Goal: Task Accomplishment & Management: Use online tool/utility

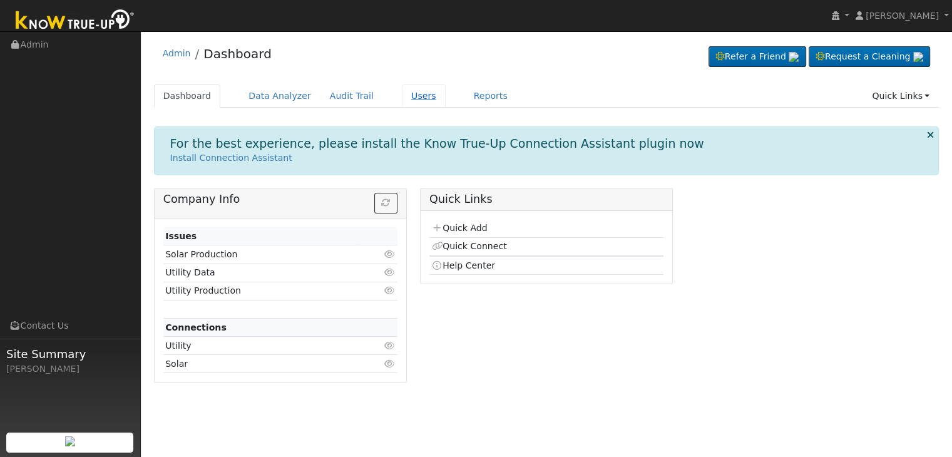
click at [402, 90] on link "Users" at bounding box center [424, 96] width 44 height 23
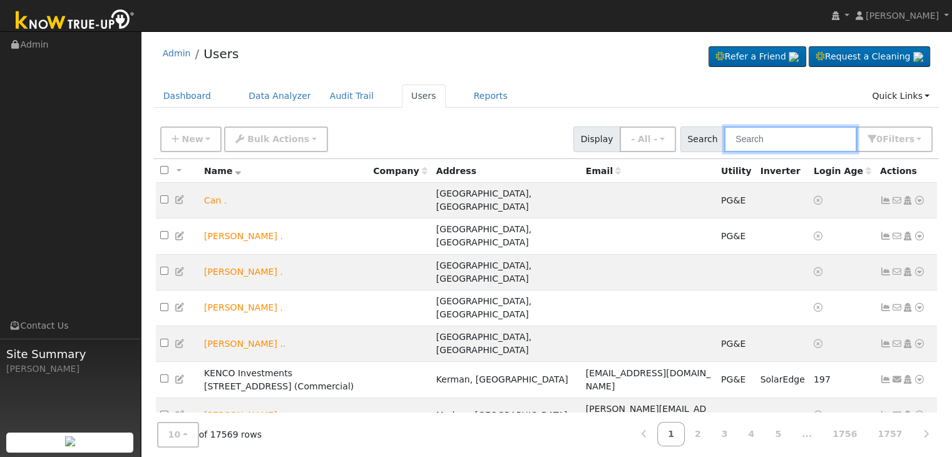
click at [791, 138] on input "text" at bounding box center [790, 139] width 133 height 26
paste input "Michael Holloway"
type input "Michael Holloway"
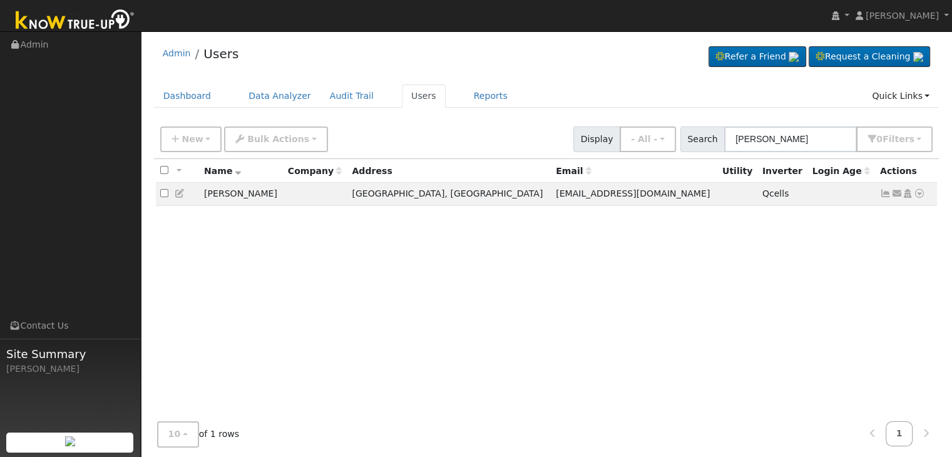
click at [659, 279] on div "All None All on page None on page Name Company Address Email Utility Inverter L…" at bounding box center [547, 296] width 786 height 274
click at [885, 195] on icon at bounding box center [885, 193] width 11 height 9
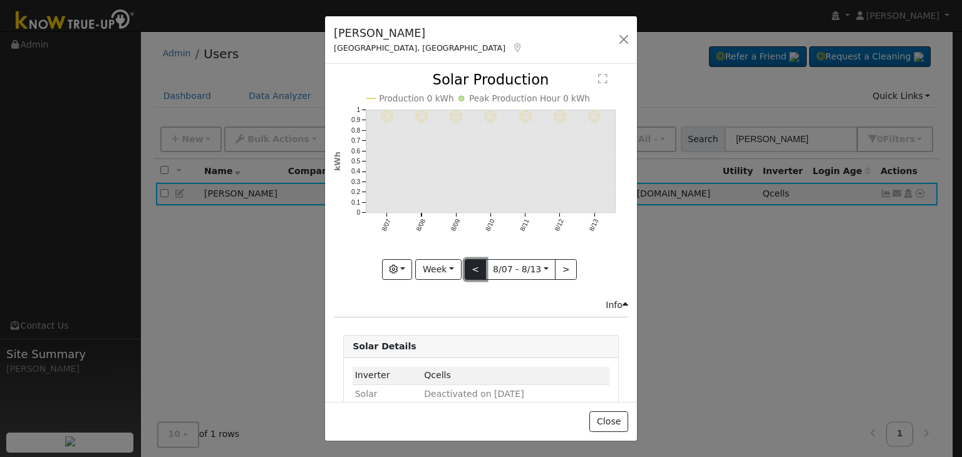
click at [471, 266] on button "<" at bounding box center [476, 269] width 22 height 21
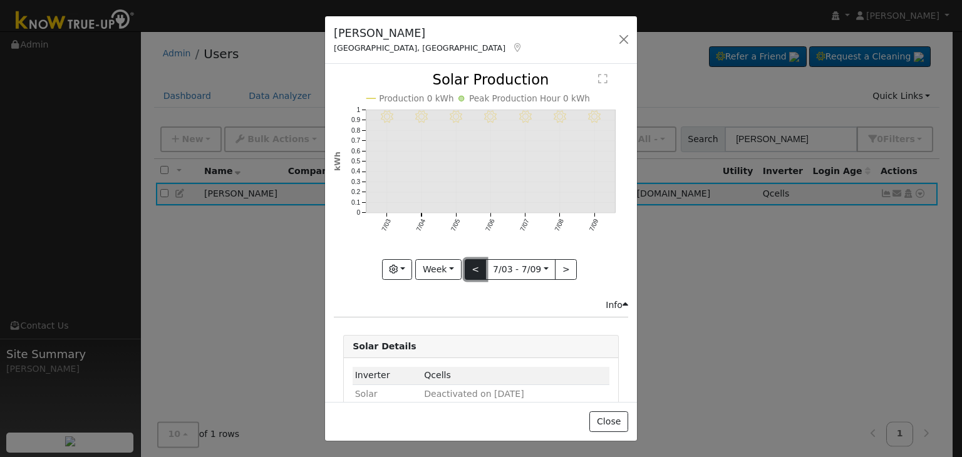
click at [471, 266] on button "<" at bounding box center [476, 269] width 22 height 21
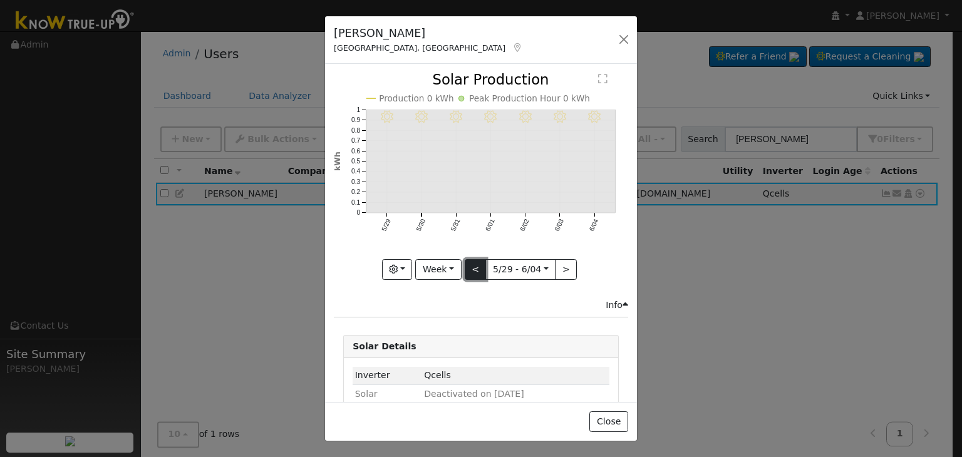
click at [471, 266] on button "<" at bounding box center [476, 269] width 22 height 21
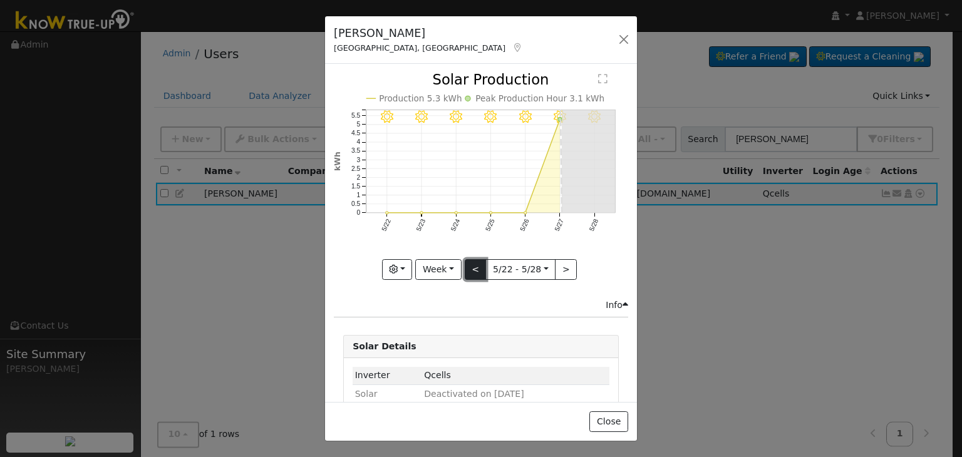
click at [471, 266] on button "<" at bounding box center [476, 269] width 22 height 21
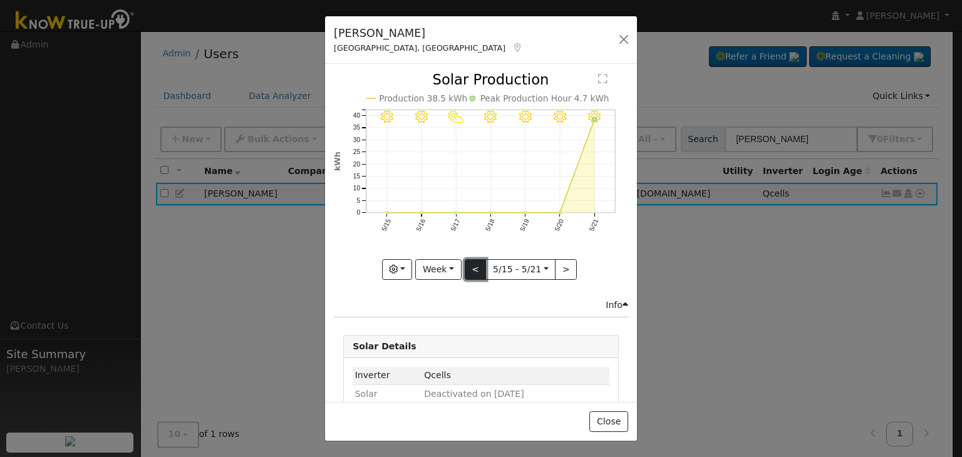
click at [471, 266] on button "<" at bounding box center [476, 269] width 22 height 21
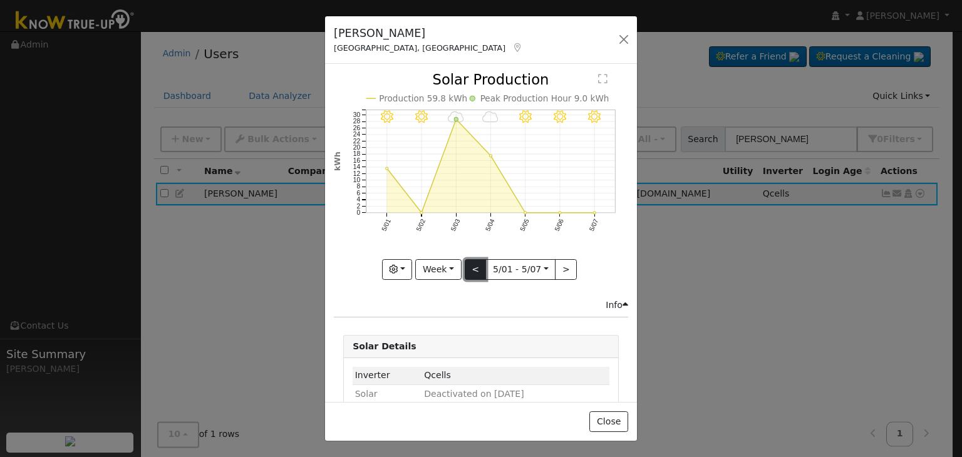
click at [471, 266] on button "<" at bounding box center [476, 269] width 22 height 21
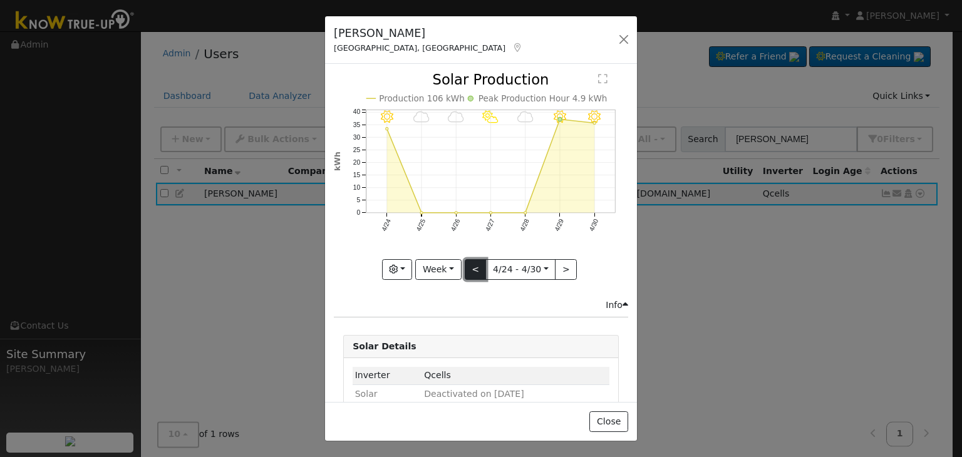
click at [471, 266] on button "<" at bounding box center [476, 269] width 22 height 21
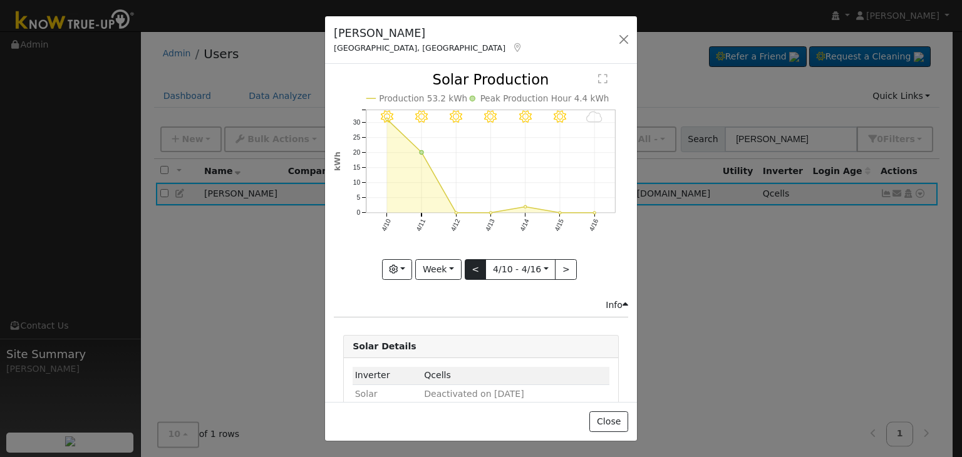
click at [471, 266] on div "4/16 - Cloudy 4/15 - MostlyClear 4/14 - MostlyClear 4/13 - Clear 4/12 - Clear 4…" at bounding box center [481, 176] width 294 height 207
click at [471, 266] on button "<" at bounding box center [476, 269] width 22 height 21
type input "2025-04-03"
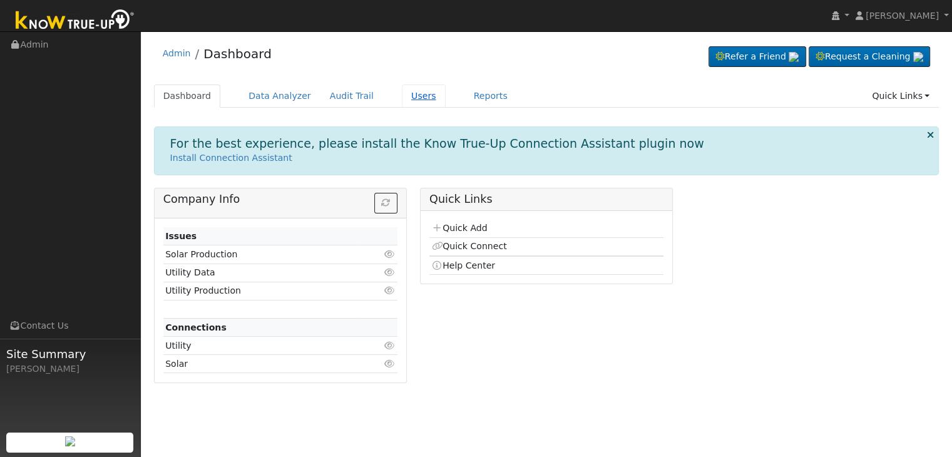
click at [404, 99] on link "Users" at bounding box center [424, 96] width 44 height 23
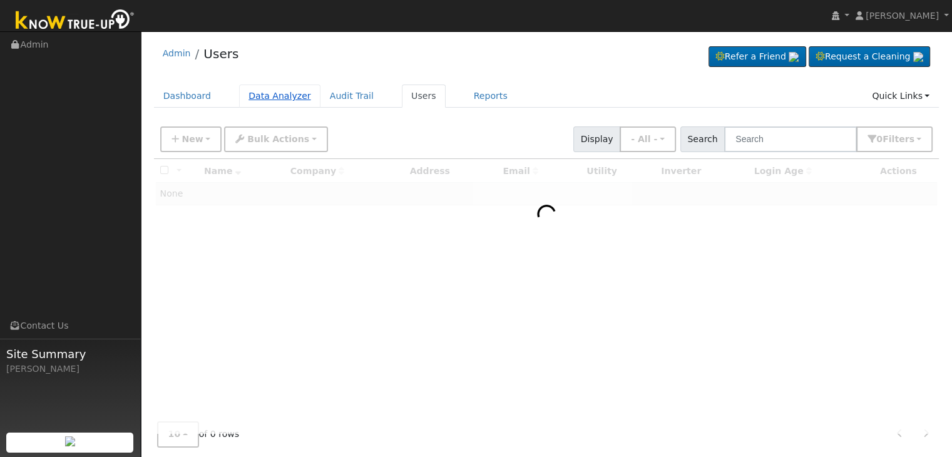
click at [268, 94] on link "Data Analyzer" at bounding box center [279, 96] width 81 height 23
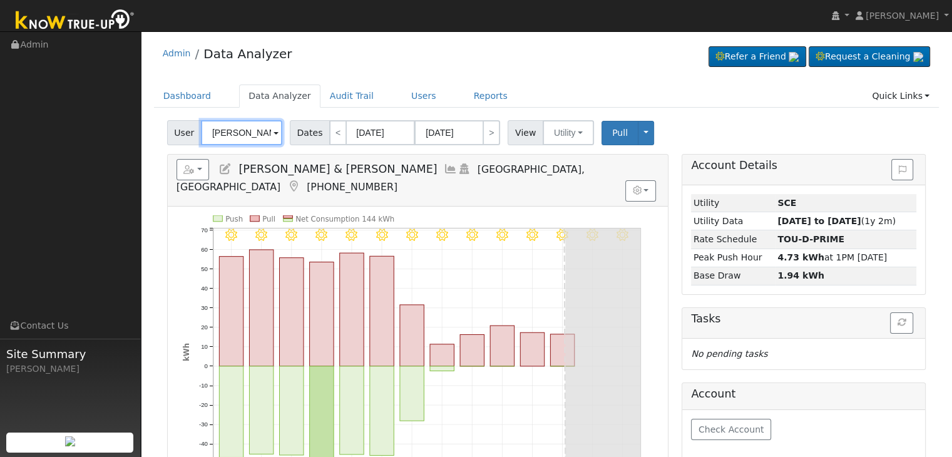
click at [253, 131] on input "[PERSON_NAME] & [PERSON_NAME]" at bounding box center [241, 132] width 81 height 25
paste input "[PERSON_NAME]"
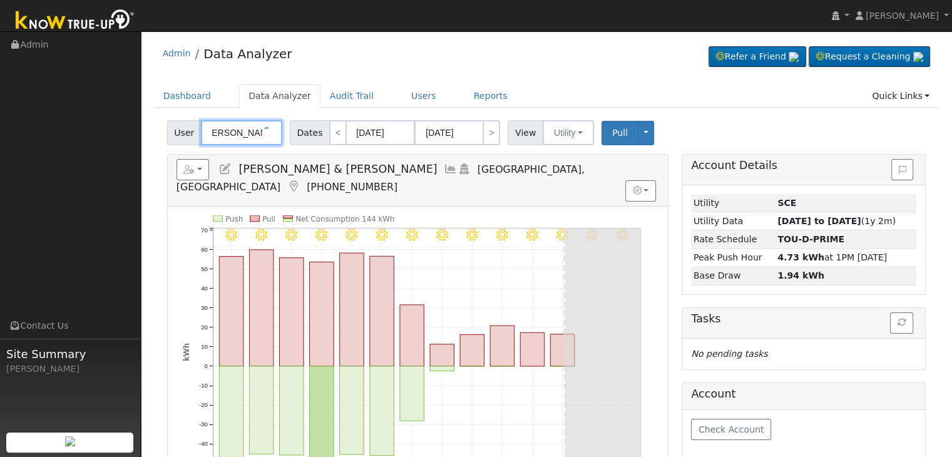
type input "[PERSON_NAME]"
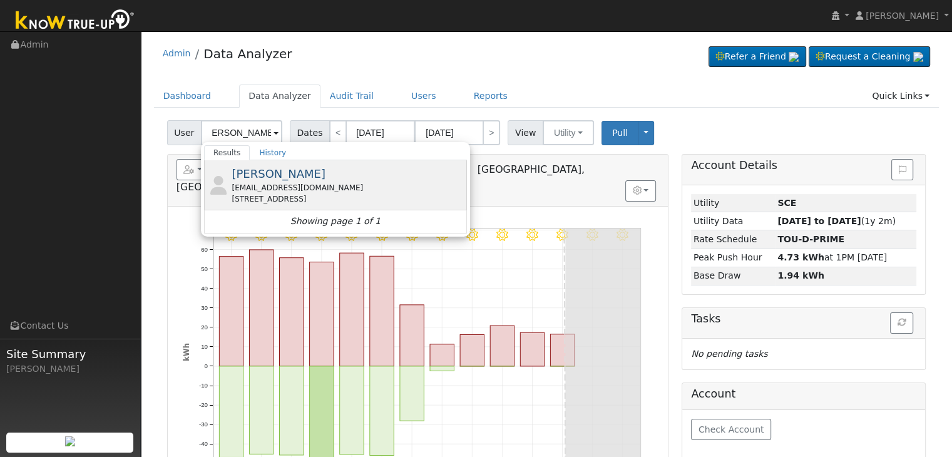
scroll to position [0, 0]
click at [277, 176] on span "[PERSON_NAME]" at bounding box center [279, 173] width 94 height 13
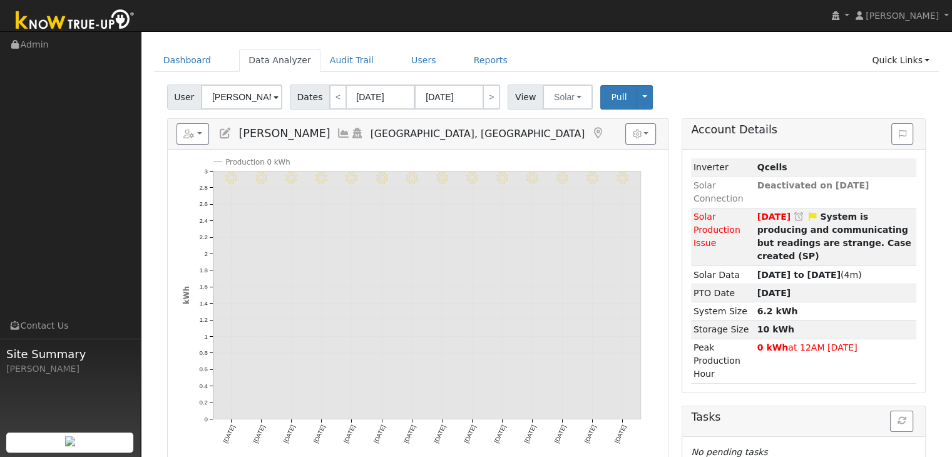
scroll to position [28, 0]
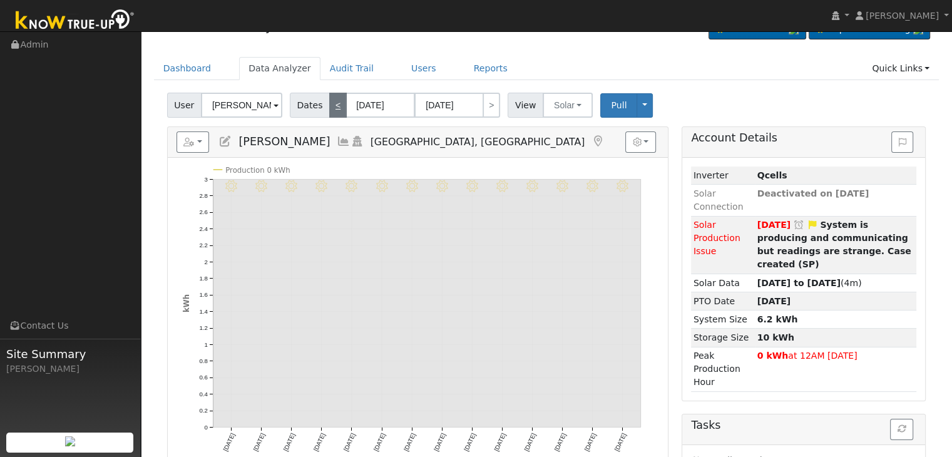
click at [331, 106] on link "<" at bounding box center [338, 105] width 18 height 25
type input "[DATE]"
click at [492, 106] on link ">" at bounding box center [492, 105] width 18 height 25
type input "[DATE]"
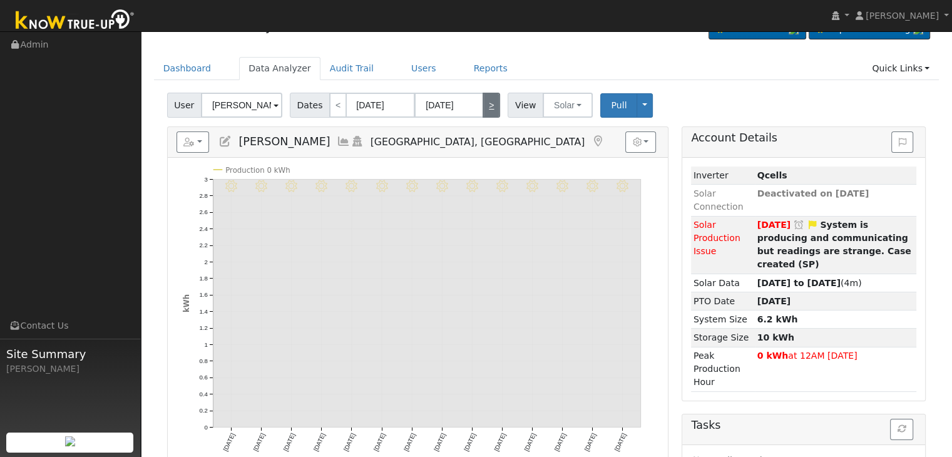
type input "[DATE]"
